Goal: Information Seeking & Learning: Learn about a topic

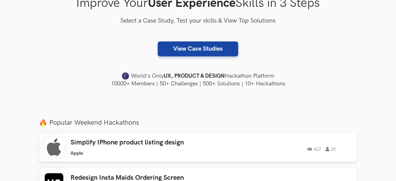
scroll to position [279, 0]
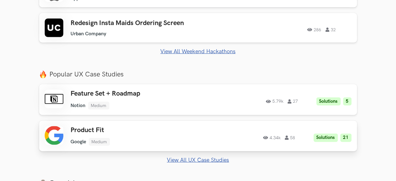
click at [71, 134] on h3 "Product Fit" at bounding box center [139, 131] width 136 height 8
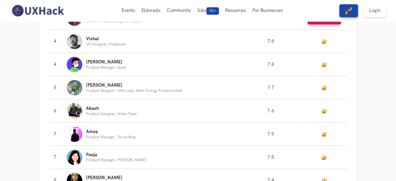
scroll to position [217, 0]
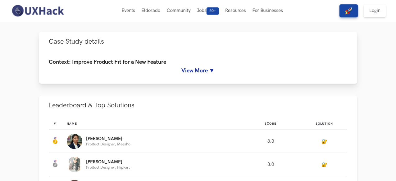
click at [194, 74] on link "View More ▼" at bounding box center [198, 71] width 298 height 7
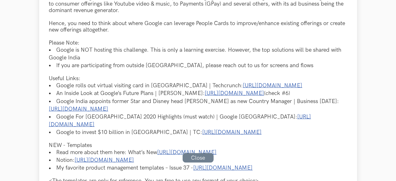
scroll to position [434, 0]
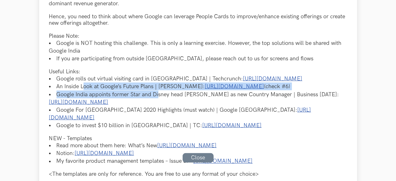
drag, startPoint x: 54, startPoint y: 94, endPoint x: 129, endPoint y: 96, distance: 75.4
click at [129, 96] on ul "Google rolls out virtual visiting card in India | Techcrunch: https://techcrunc…" at bounding box center [198, 102] width 298 height 55
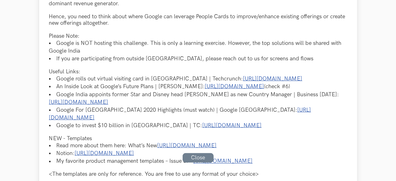
click at [141, 99] on li "Google India appoints former Star and Disney head Sanjay Gupta as new Country M…" at bounding box center [198, 99] width 298 height 16
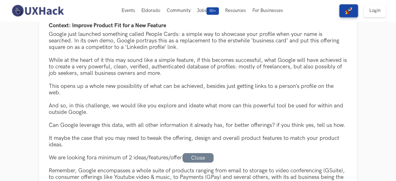
scroll to position [248, 0]
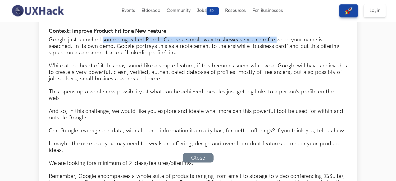
drag, startPoint x: 73, startPoint y: 74, endPoint x: 246, endPoint y: 77, distance: 173.4
click at [246, 56] on div "Google just launched something called People Cards: a simple way to showcase yo…" at bounding box center [198, 47] width 298 height 20
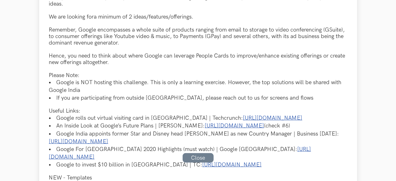
scroll to position [403, 0]
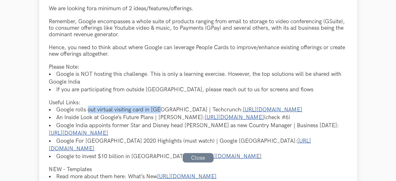
drag, startPoint x: 58, startPoint y: 106, endPoint x: 130, endPoint y: 105, distance: 72.0
click at [130, 106] on li "Google rolls out virtual visiting card in India | Techcrunch: https://techcrunc…" at bounding box center [198, 110] width 298 height 8
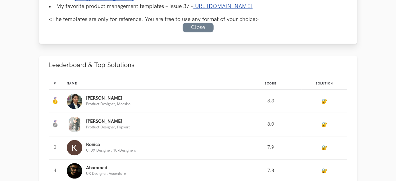
scroll to position [776, 0]
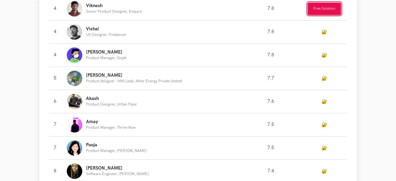
click at [333, 15] on button "Free Solution" at bounding box center [323, 8] width 33 height 12
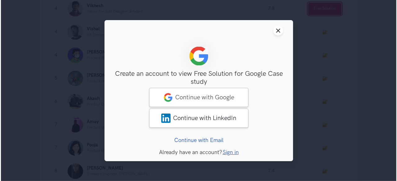
scroll to position [776, 0]
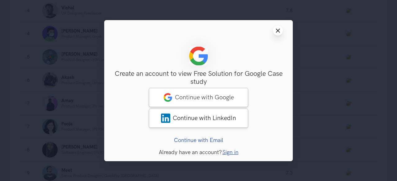
click at [279, 28] on icon "Close modal window" at bounding box center [277, 30] width 5 height 5
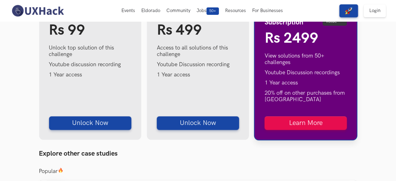
scroll to position [1086, 0]
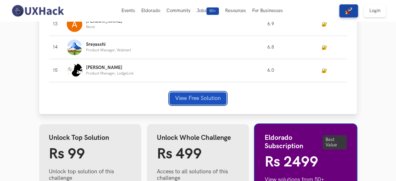
click at [194, 101] on button "View Free Solution" at bounding box center [197, 98] width 57 height 12
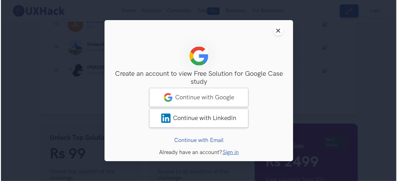
scroll to position [1086, 0]
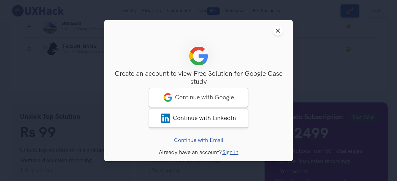
click at [271, 28] on header "Close modal window" at bounding box center [198, 30] width 189 height 21
click at [275, 31] on icon "Close modal window" at bounding box center [277, 30] width 5 height 5
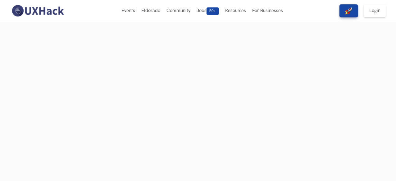
scroll to position [31, 0]
click at [40, 14] on img at bounding box center [37, 10] width 55 height 13
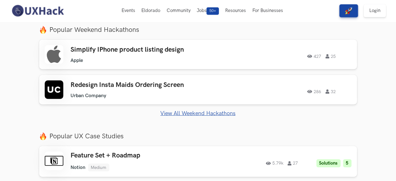
scroll to position [217, 0]
click at [110, 92] on div "Redesign Insta Maids Ordering Screen Urban Company Urban Company 286 32" at bounding box center [139, 90] width 136 height 18
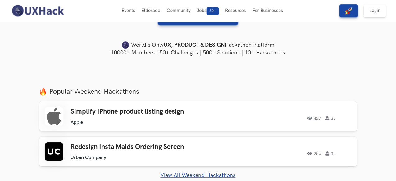
scroll to position [31, 0]
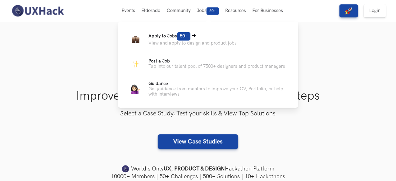
click at [154, 38] on span "Apply to Jobs 50+" at bounding box center [169, 36] width 42 height 5
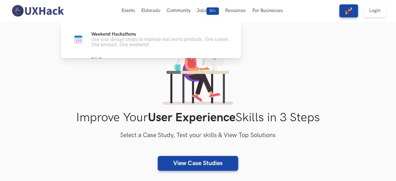
scroll to position [0, 0]
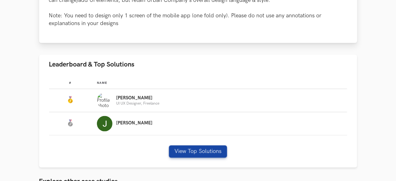
scroll to position [341, 0]
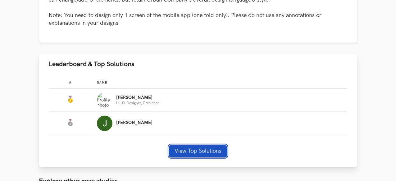
click at [174, 145] on button "View Top Solutions" at bounding box center [198, 151] width 58 height 12
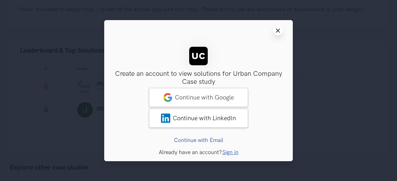
click at [280, 27] on button "Close modal window" at bounding box center [278, 31] width 10 height 10
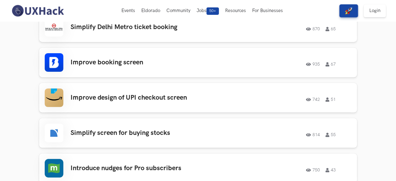
scroll to position [1241, 0]
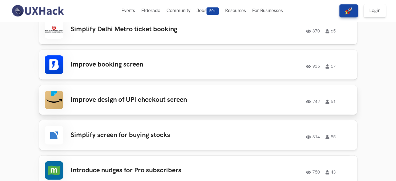
click at [79, 96] on h3 "Improve design of UPI checkout screen" at bounding box center [139, 100] width 136 height 8
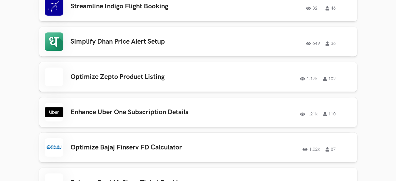
scroll to position [1706, 0]
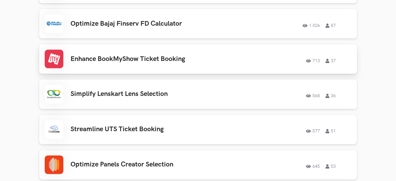
click at [84, 55] on h3 "Enhance BookMyShow Ticket Booking" at bounding box center [139, 59] width 136 height 8
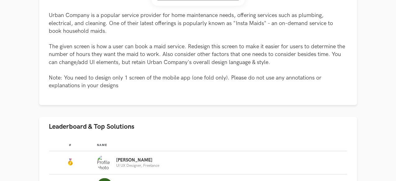
scroll to position [279, 0]
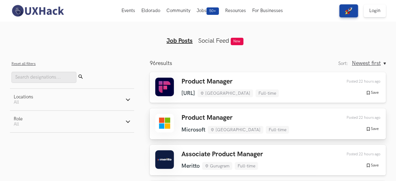
click at [176, 121] on div "Product Manager Microsoft Bengaluru Full-time Microsoft Bengaluru Full-time 22 …" at bounding box center [267, 124] width 225 height 20
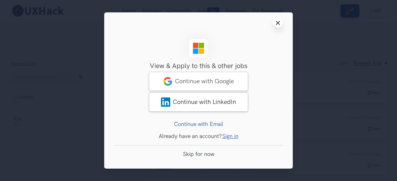
click at [277, 23] on icon "Close modal window" at bounding box center [277, 22] width 5 height 5
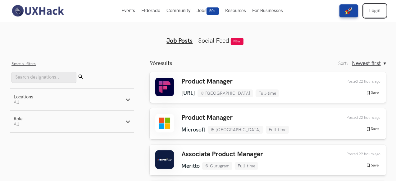
click at [381, 12] on link "Login" at bounding box center [374, 10] width 22 height 13
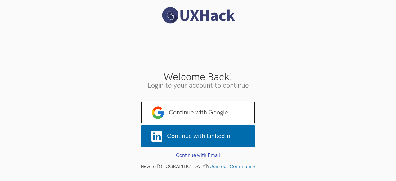
click at [200, 114] on span "Continue with Google" at bounding box center [198, 113] width 115 height 22
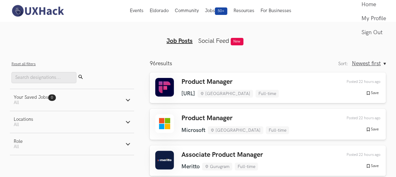
click at [127, 146] on icon "button" at bounding box center [127, 143] width 5 height 5
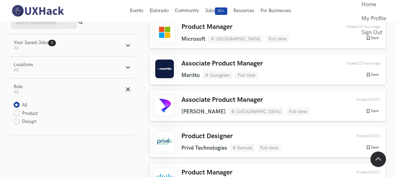
scroll to position [93, 0]
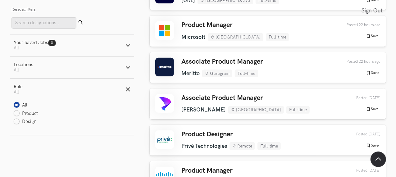
click at [127, 89] on icon "button" at bounding box center [127, 89] width 5 height 5
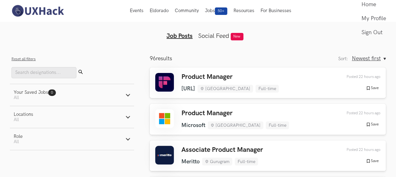
scroll to position [0, 0]
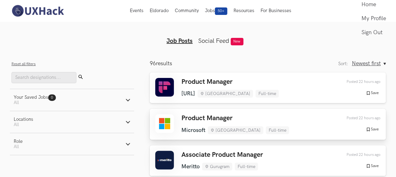
click at [212, 117] on h3 "Product Manager" at bounding box center [235, 118] width 108 height 8
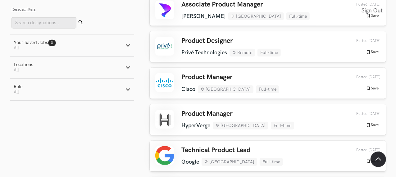
scroll to position [217, 0]
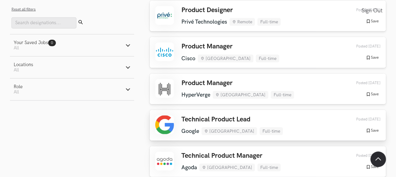
click at [208, 119] on h3 "Technical Product Lead" at bounding box center [231, 119] width 101 height 8
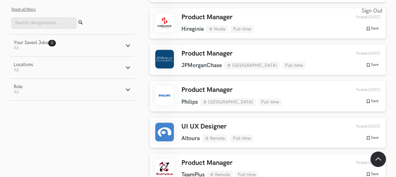
scroll to position [807, 0]
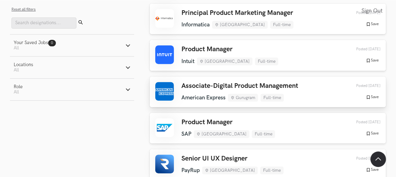
click at [208, 82] on div "Associate-Digital Product Management American Express Gurugram Full-time Americ…" at bounding box center [239, 92] width 117 height 20
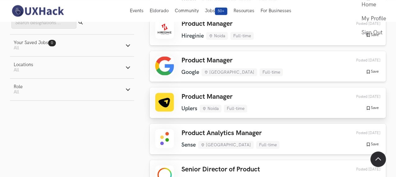
scroll to position [3164, 0]
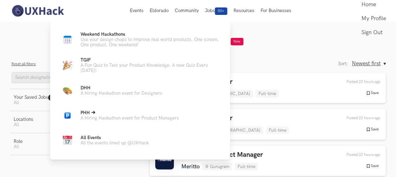
click at [121, 118] on p "A Hiring Hackathon event for Product Managers" at bounding box center [129, 117] width 98 height 5
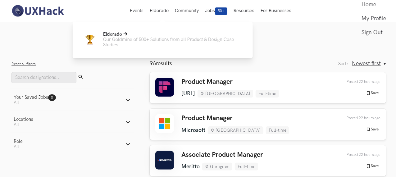
click at [156, 38] on p "Our Goldmine of 500+ Solutions from all Product & Design Case Studies" at bounding box center [173, 42] width 140 height 11
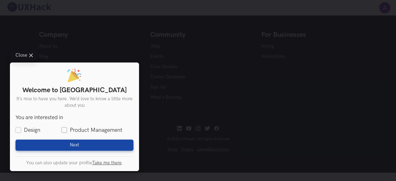
click at [66, 127] on label "Product Management" at bounding box center [91, 131] width 61 height 8
click at [66, 128] on input "Product Management" at bounding box center [64, 131] width 6 height 6
checkbox input "true"
click at [34, 153] on div "Welcome to UXHack It’s nice to have you here. We’d love to know a little more a…" at bounding box center [74, 117] width 129 height 109
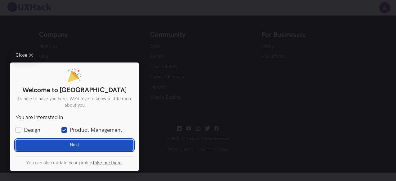
click at [37, 145] on button "Next Loading" at bounding box center [75, 145] width 118 height 11
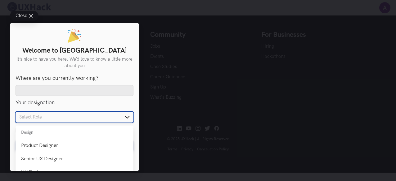
click at [64, 119] on input "text" at bounding box center [75, 117] width 118 height 11
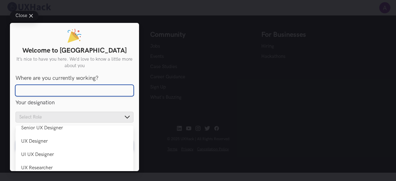
click at [84, 93] on input "Where are you currently working?" at bounding box center [75, 90] width 118 height 11
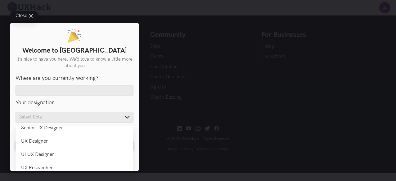
click at [24, 17] on span "Close" at bounding box center [22, 16] width 12 height 5
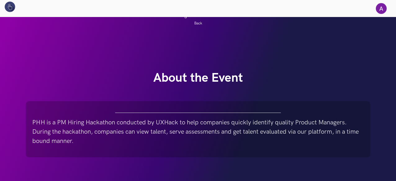
scroll to position [217, 0]
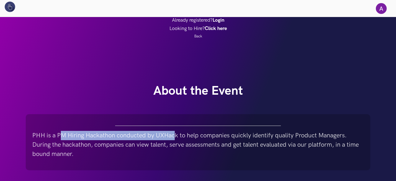
drag, startPoint x: 62, startPoint y: 137, endPoint x: 174, endPoint y: 133, distance: 111.7
click at [174, 133] on p "PHH is a PM Hiring Hackathon conducted by UXHack to help companies quickly iden…" at bounding box center [197, 145] width 331 height 28
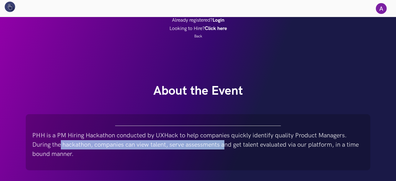
drag, startPoint x: 61, startPoint y: 145, endPoint x: 226, endPoint y: 142, distance: 164.7
click at [226, 142] on p "PHH is a PM Hiring Hackathon conducted by UXHack to help companies quickly iden…" at bounding box center [197, 145] width 331 height 28
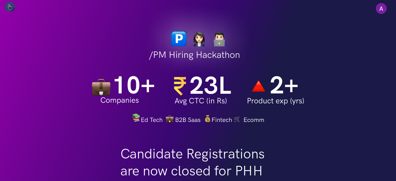
scroll to position [0, 0]
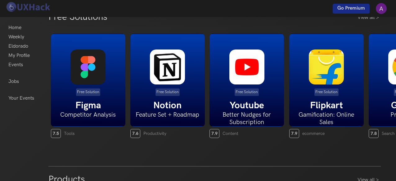
scroll to position [124, 0]
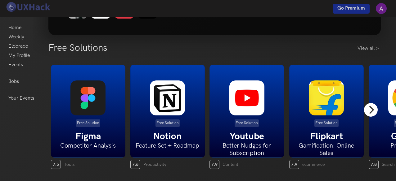
click at [370, 111] on icon "Next" at bounding box center [371, 110] width 8 height 8
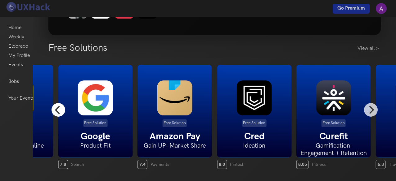
click at [60, 113] on icon "Previous" at bounding box center [58, 110] width 8 height 8
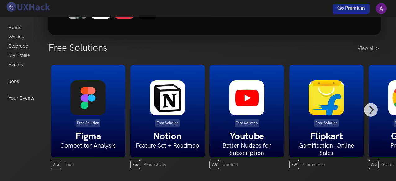
click at [324, 108] on img at bounding box center [326, 98] width 35 height 35
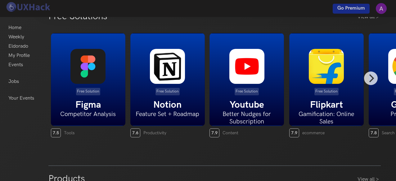
scroll to position [186, 0]
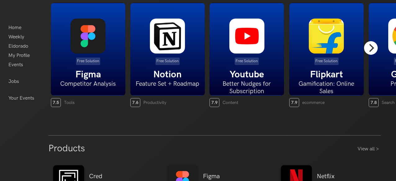
click at [370, 49] on icon "Next" at bounding box center [371, 48] width 8 height 8
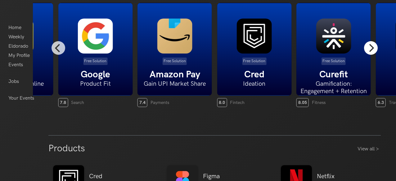
click at [370, 49] on icon "Next" at bounding box center [371, 48] width 8 height 8
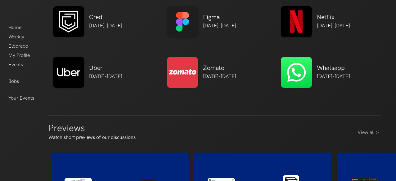
scroll to position [341, 0]
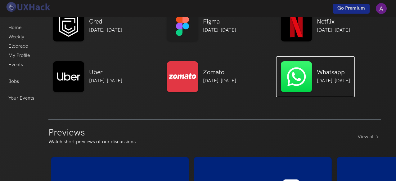
click at [320, 78] on p "[DATE]-[DATE]" at bounding box center [333, 81] width 33 height 7
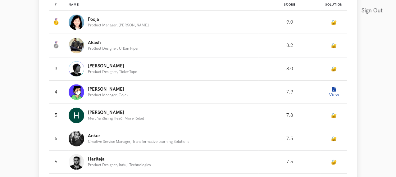
click at [340, 98] on button "View" at bounding box center [333, 92] width 12 height 12
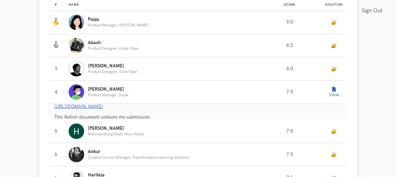
click at [103, 109] on link "[URL][DOMAIN_NAME]" at bounding box center [79, 106] width 48 height 5
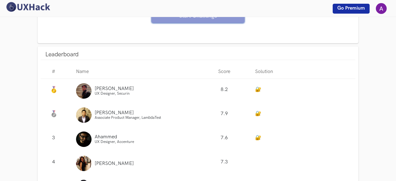
scroll to position [558, 0]
click at [100, 93] on span "UX Designer, Securin" at bounding box center [112, 94] width 35 height 5
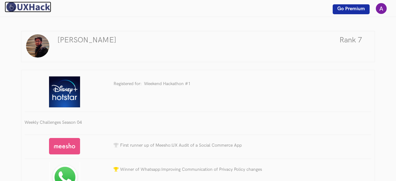
click at [34, 7] on img at bounding box center [28, 7] width 47 height 11
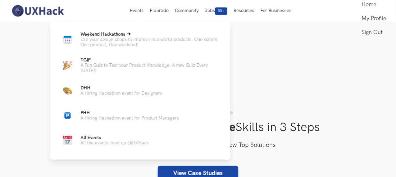
click at [117, 36] on span "Weekend Hackathons Live" at bounding box center [102, 34] width 45 height 5
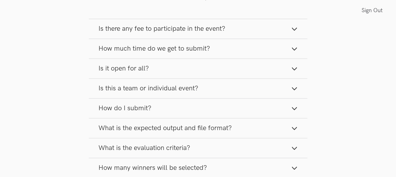
scroll to position [589, 0]
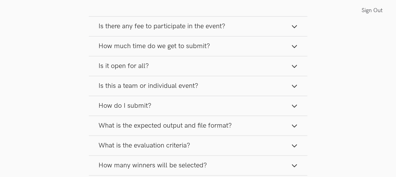
click at [130, 45] on span "How much time do we get to submit?" at bounding box center [154, 46] width 111 height 8
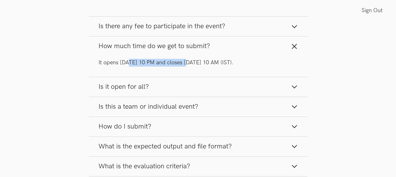
drag, startPoint x: 128, startPoint y: 65, endPoint x: 186, endPoint y: 60, distance: 58.3
click at [186, 60] on p "It opens [DATE] 10 PM and closes [DATE] 10 AM (IST)." at bounding box center [198, 63] width 199 height 8
click at [231, 60] on p "It opens [DATE] 10 PM and closes [DATE] 10 AM (IST)." at bounding box center [198, 63] width 199 height 8
click at [179, 89] on button "Is it open for all?" at bounding box center [198, 87] width 218 height 20
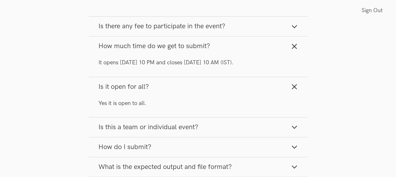
click at [176, 127] on span "Is this a team or individual event?" at bounding box center [149, 127] width 100 height 8
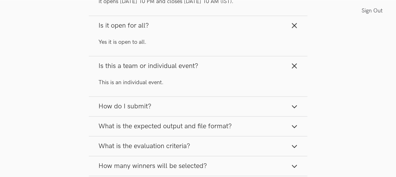
scroll to position [651, 0]
click at [163, 103] on button "How do I submit?" at bounding box center [198, 106] width 218 height 20
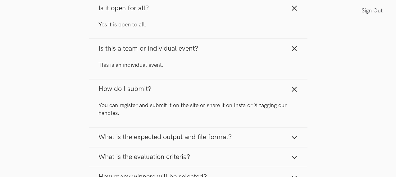
scroll to position [682, 0]
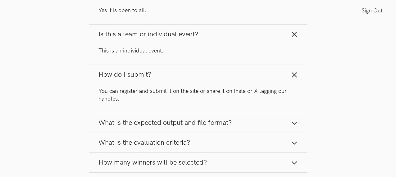
click at [180, 121] on span "What is the expected output and file format?" at bounding box center [165, 123] width 133 height 8
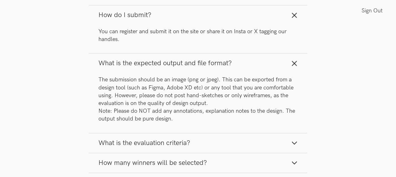
scroll to position [745, 0]
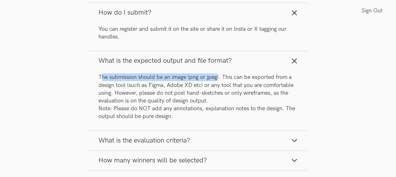
drag, startPoint x: 101, startPoint y: 75, endPoint x: 217, endPoint y: 73, distance: 115.7
click at [217, 73] on p "The submission should be an image (png or jpeg). This can be exported from a de…" at bounding box center [198, 96] width 199 height 47
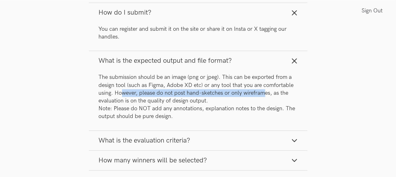
drag, startPoint x: 122, startPoint y: 94, endPoint x: 263, endPoint y: 93, distance: 140.8
click at [263, 93] on p "The submission should be an image (png or jpeg). This can be exported from a de…" at bounding box center [198, 96] width 199 height 47
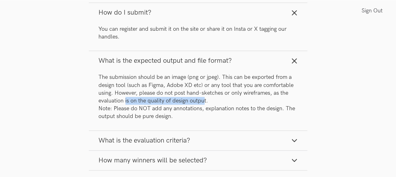
drag, startPoint x: 126, startPoint y: 101, endPoint x: 204, endPoint y: 100, distance: 77.6
click at [204, 100] on p "The submission should be an image (png or jpeg). This can be exported from a de…" at bounding box center [198, 96] width 199 height 47
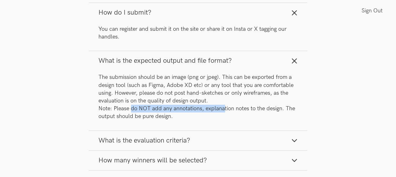
drag, startPoint x: 132, startPoint y: 109, endPoint x: 225, endPoint y: 105, distance: 93.1
click at [225, 105] on p "The submission should be an image (png or jpeg). This can be exported from a de…" at bounding box center [198, 96] width 199 height 47
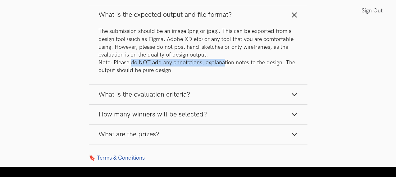
scroll to position [807, 0]
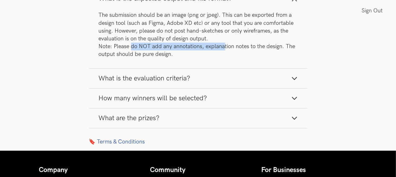
click at [123, 79] on span "What is the evaluation criteria?" at bounding box center [145, 78] width 92 height 8
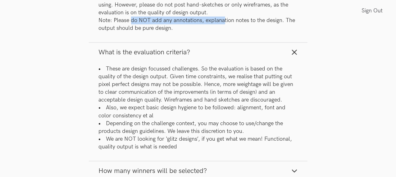
scroll to position [869, 0]
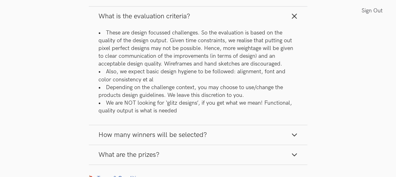
click at [166, 157] on button "What are the prizes?" at bounding box center [198, 155] width 218 height 20
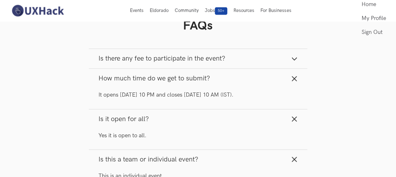
scroll to position [527, 0]
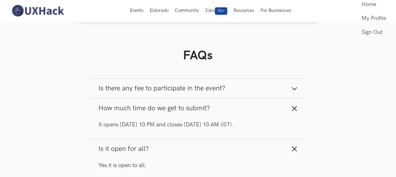
click at [174, 95] on button "Is there any fee to participate in the event?" at bounding box center [198, 89] width 218 height 20
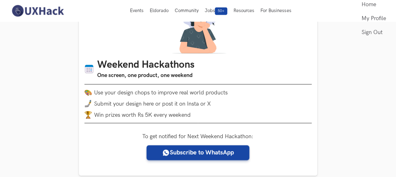
scroll to position [31, 0]
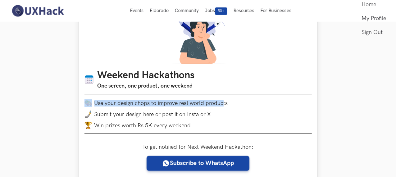
drag, startPoint x: 94, startPoint y: 105, endPoint x: 223, endPoint y: 104, distance: 129.1
click at [223, 104] on li "Use your design chops to improve real world products" at bounding box center [197, 102] width 227 height 7
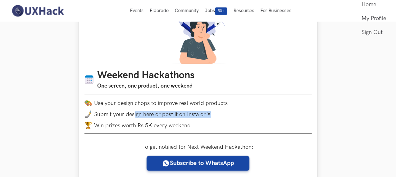
drag, startPoint x: 135, startPoint y: 114, endPoint x: 211, endPoint y: 114, distance: 76.3
click at [211, 114] on li "Submit your design here or post it on Insta or X" at bounding box center [197, 113] width 227 height 7
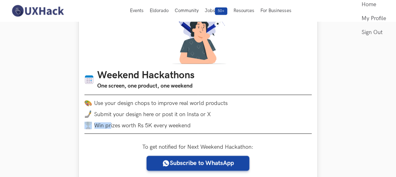
drag, startPoint x: 111, startPoint y: 128, endPoint x: 191, endPoint y: 126, distance: 80.4
click at [191, 126] on li "Win prizes worth Rs 5K every weekend" at bounding box center [197, 125] width 227 height 7
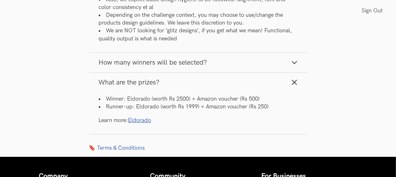
scroll to position [962, 0]
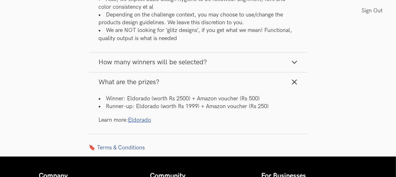
click at [168, 78] on button "What are the prizes?" at bounding box center [198, 82] width 218 height 20
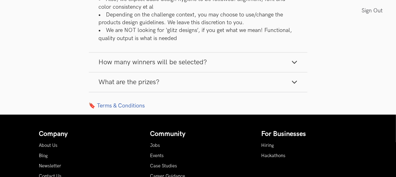
click at [171, 63] on span "How many winners will be selected?" at bounding box center [153, 62] width 108 height 8
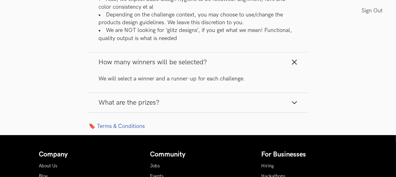
click at [171, 63] on span "How many winners will be selected?" at bounding box center [153, 62] width 108 height 8
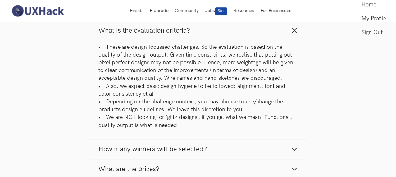
scroll to position [776, 0]
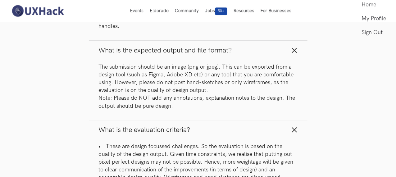
click at [293, 127] on line "button" at bounding box center [294, 129] width 4 height 4
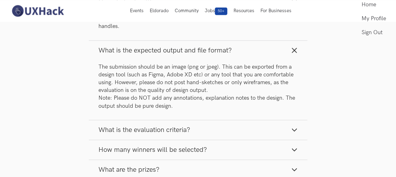
click at [288, 50] on button "What is the expected output and file format?" at bounding box center [198, 51] width 218 height 20
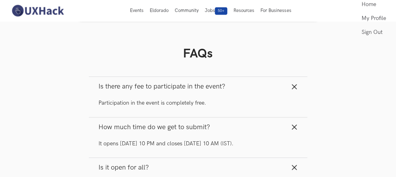
scroll to position [527, 0]
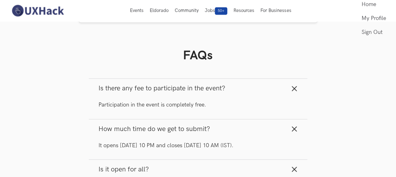
click at [291, 88] on icon "button" at bounding box center [294, 89] width 6 height 6
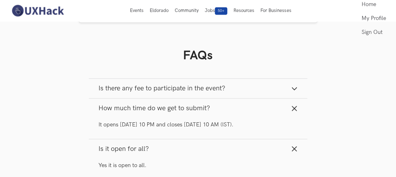
click at [291, 88] on icon "button" at bounding box center [294, 89] width 6 height 6
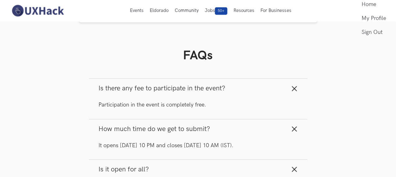
click at [291, 88] on icon "button" at bounding box center [294, 89] width 6 height 6
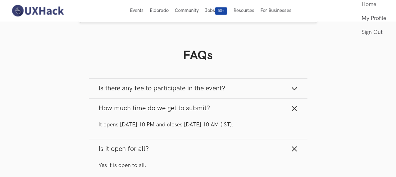
click at [294, 110] on icon "button" at bounding box center [294, 108] width 6 height 6
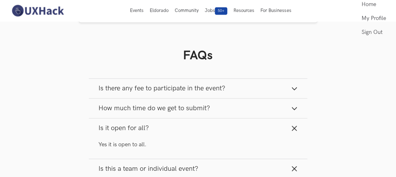
click at [296, 130] on icon "button" at bounding box center [294, 128] width 6 height 6
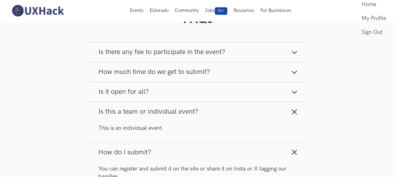
scroll to position [589, 0]
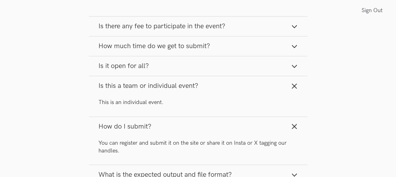
click at [293, 89] on icon "button" at bounding box center [294, 86] width 6 height 6
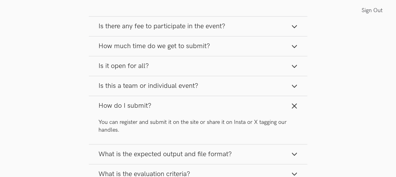
click at [295, 107] on line "button" at bounding box center [294, 106] width 4 height 4
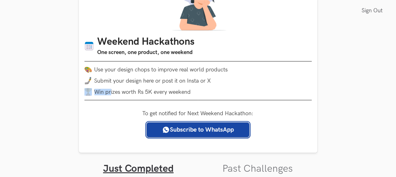
scroll to position [93, 0]
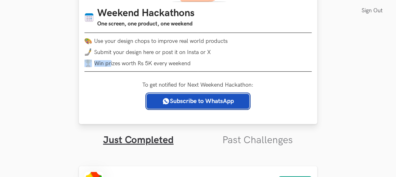
click at [164, 100] on icon at bounding box center [166, 100] width 8 height 7
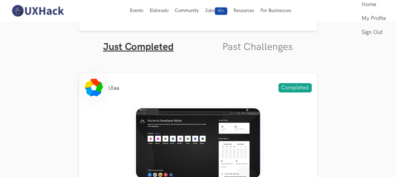
scroll to position [0, 0]
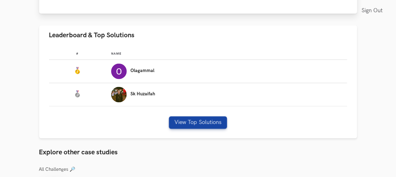
scroll to position [341, 0]
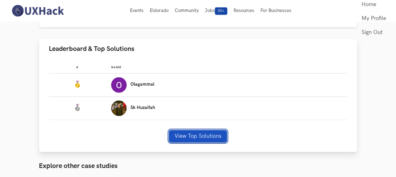
click at [186, 135] on button "View Top Solutions" at bounding box center [198, 136] width 58 height 12
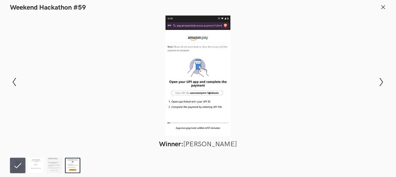
scroll to position [434, 0]
click at [383, 80] on icon "Show next slide" at bounding box center [381, 82] width 9 height 9
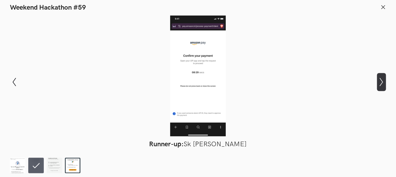
click at [383, 80] on icon "Show next slide" at bounding box center [381, 82] width 9 height 9
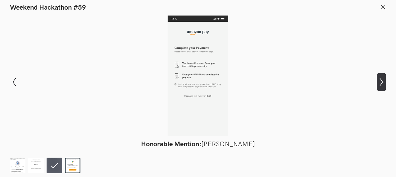
click at [383, 80] on icon "Show next slide" at bounding box center [381, 82] width 9 height 9
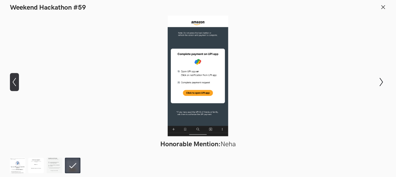
click at [14, 82] on icon "Show previous slide" at bounding box center [14, 82] width 9 height 9
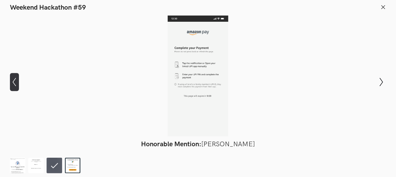
click at [14, 82] on icon "Show previous slide" at bounding box center [14, 82] width 9 height 9
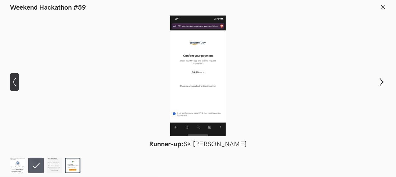
click at [13, 82] on icon at bounding box center [14, 82] width 3 height 9
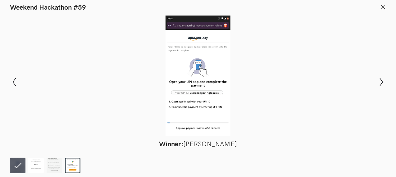
drag, startPoint x: 212, startPoint y: 90, endPoint x: 208, endPoint y: 91, distance: 4.4
drag, startPoint x: 208, startPoint y: 91, endPoint x: 194, endPoint y: 66, distance: 28.6
click at [194, 66] on div at bounding box center [198, 76] width 350 height 121
click at [384, 7] on icon at bounding box center [383, 7] width 6 height 6
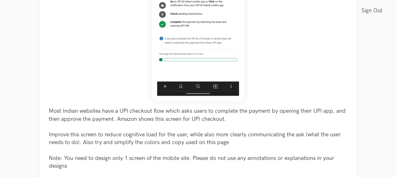
scroll to position [186, 0]
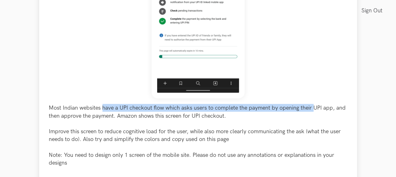
drag, startPoint x: 74, startPoint y: 109, endPoint x: 284, endPoint y: 106, distance: 209.7
click at [284, 106] on p "Most Indian websites have a UPI checkout flow which asks users to complete the …" at bounding box center [198, 135] width 298 height 63
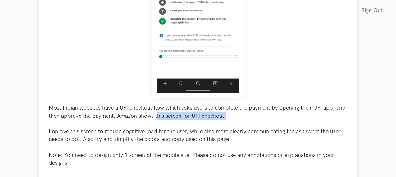
drag, startPoint x: 84, startPoint y: 119, endPoint x: 158, endPoint y: 116, distance: 73.3
click at [158, 116] on p "Most Indian websites have a UPI checkout flow which asks users to complete the …" at bounding box center [198, 135] width 298 height 63
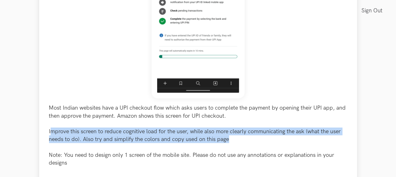
drag, startPoint x: 23, startPoint y: 134, endPoint x: 150, endPoint y: 144, distance: 127.3
click at [150, 144] on p "Most Indian websites have a UPI checkout flow which asks users to complete the …" at bounding box center [198, 135] width 298 height 63
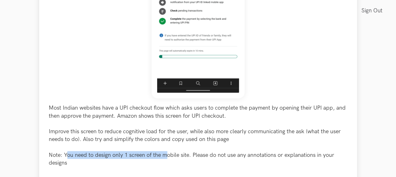
drag, startPoint x: 39, startPoint y: 156, endPoint x: 136, endPoint y: 155, distance: 97.1
click at [136, 155] on p "Most Indian websites have a UPI checkout flow which asks users to complete the …" at bounding box center [198, 135] width 298 height 63
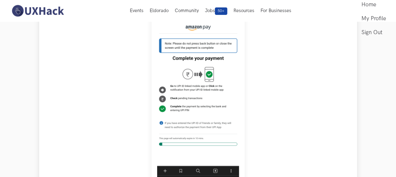
scroll to position [93, 0]
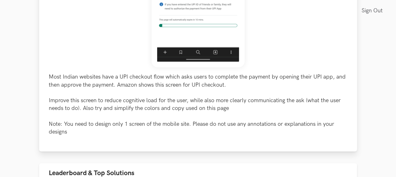
scroll to position [310, 0]
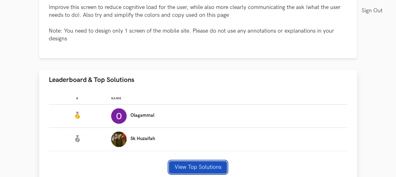
click at [190, 161] on button "View Top Solutions" at bounding box center [198, 167] width 58 height 12
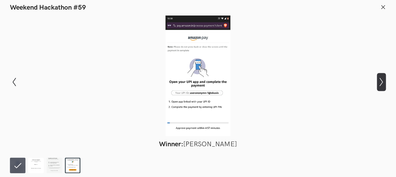
click at [380, 80] on icon "Show next slide" at bounding box center [381, 82] width 9 height 9
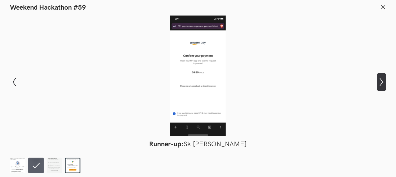
click at [382, 76] on button "Show next slide" at bounding box center [381, 82] width 9 height 18
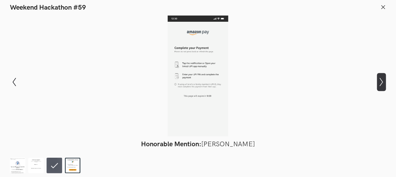
click at [381, 78] on icon "Show next slide" at bounding box center [381, 82] width 9 height 9
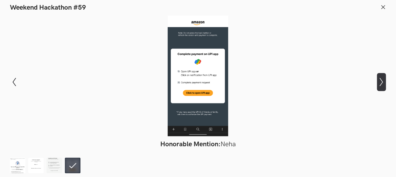
click at [382, 82] on icon at bounding box center [380, 82] width 3 height 9
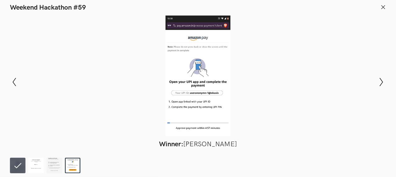
click at [383, 5] on icon at bounding box center [383, 7] width 6 height 6
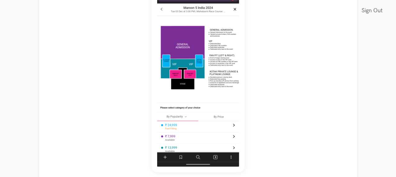
scroll to position [217, 0]
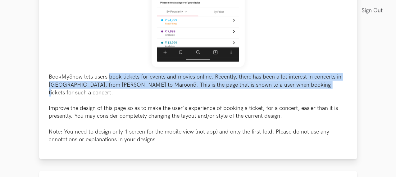
drag, startPoint x: 81, startPoint y: 81, endPoint x: 219, endPoint y: 89, distance: 138.3
click at [219, 89] on p "BookMyShow lets users book tickets for events and movies online. Recently, ther…" at bounding box center [198, 108] width 298 height 70
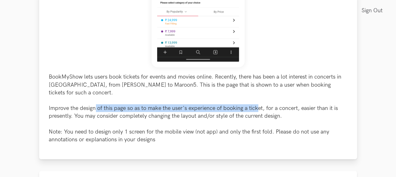
drag, startPoint x: 67, startPoint y: 104, endPoint x: 227, endPoint y: 99, distance: 160.5
click at [227, 99] on p "BookMyShow lets users book tickets for events and movies online. Recently, ther…" at bounding box center [198, 108] width 298 height 70
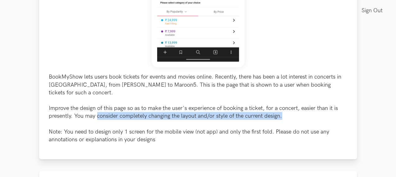
drag, startPoint x: 20, startPoint y: 112, endPoint x: 212, endPoint y: 110, distance: 192.3
click at [212, 110] on p "BookMyShow lets users book tickets for events and movies online. Recently, ther…" at bounding box center [198, 108] width 298 height 70
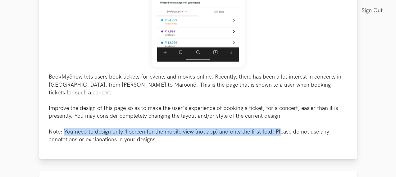
drag, startPoint x: 35, startPoint y: 126, endPoint x: 249, endPoint y: 123, distance: 213.8
click at [249, 123] on p "BookMyShow lets users book tickets for events and movies online. Recently, ther…" at bounding box center [198, 108] width 298 height 70
click at [98, 128] on p "BookMyShow lets users book tickets for events and movies online. Recently, ther…" at bounding box center [198, 108] width 298 height 70
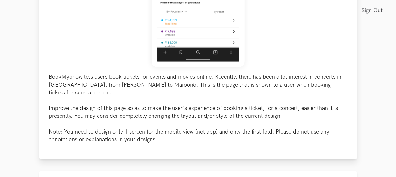
click at [113, 106] on p "BookMyShow lets users book tickets for events and movies online. Recently, ther…" at bounding box center [198, 108] width 298 height 70
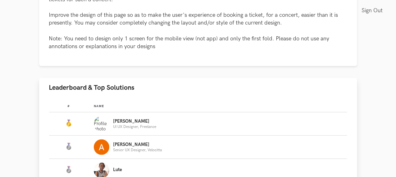
scroll to position [372, 0]
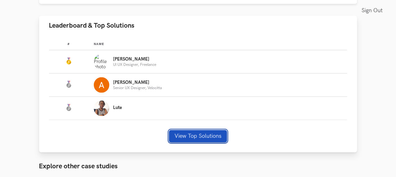
click at [184, 131] on button "View Top Solutions" at bounding box center [198, 136] width 58 height 12
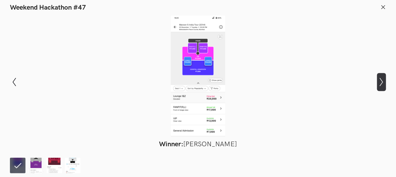
click at [382, 81] on icon "Show next slide" at bounding box center [381, 82] width 9 height 9
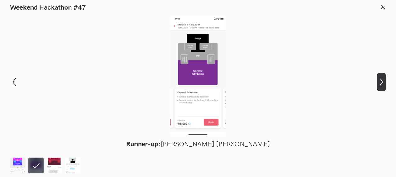
click at [382, 82] on icon "Show next slide" at bounding box center [381, 82] width 9 height 9
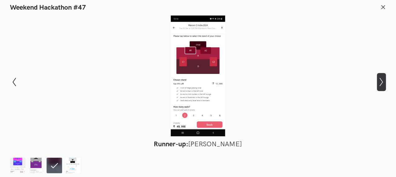
click at [380, 83] on icon "Show next slide" at bounding box center [381, 82] width 9 height 9
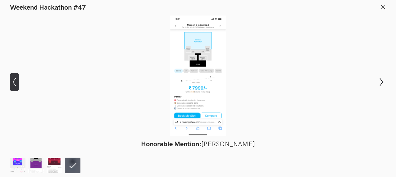
click at [16, 80] on icon "Show previous slide" at bounding box center [14, 82] width 9 height 9
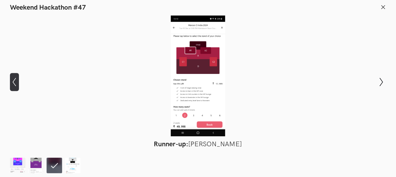
click at [16, 80] on icon "Show previous slide" at bounding box center [14, 82] width 9 height 9
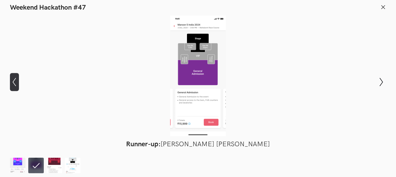
click at [16, 80] on icon "Show previous slide" at bounding box center [14, 82] width 9 height 9
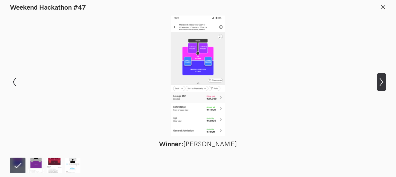
click at [382, 78] on icon "Show next slide" at bounding box center [381, 82] width 9 height 9
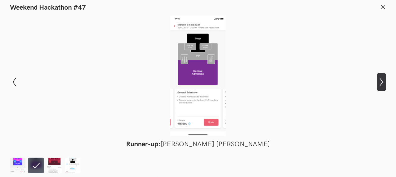
click at [382, 78] on icon "Show next slide" at bounding box center [381, 82] width 9 height 9
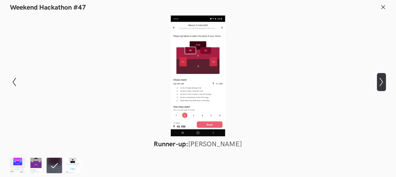
click at [382, 78] on icon "Show next slide" at bounding box center [381, 82] width 9 height 9
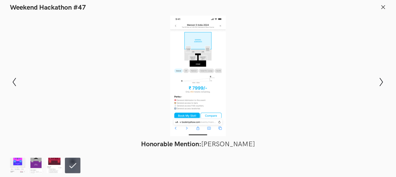
click at [383, 6] on icon at bounding box center [383, 7] width 6 height 6
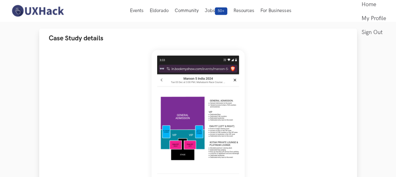
scroll to position [0, 0]
